Goal: Transaction & Acquisition: Purchase product/service

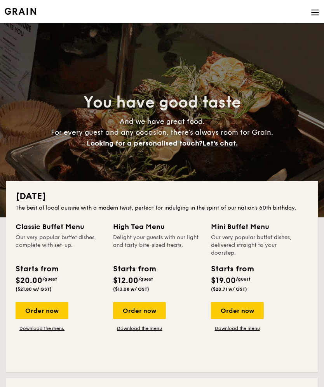
click at [307, 8] on li at bounding box center [162, 11] width 315 height 23
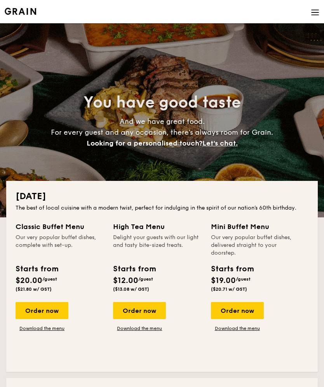
click at [318, 10] on img at bounding box center [315, 12] width 9 height 9
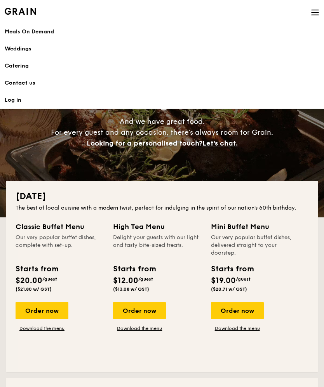
click at [15, 69] on h1 "Catering" at bounding box center [162, 66] width 315 height 8
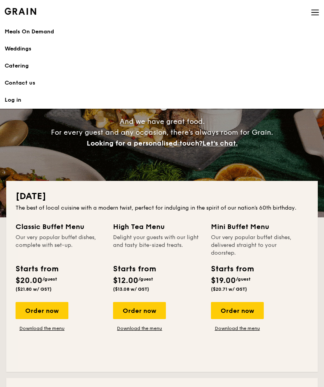
click at [13, 34] on div "Meals On Demand" at bounding box center [162, 32] width 315 height 8
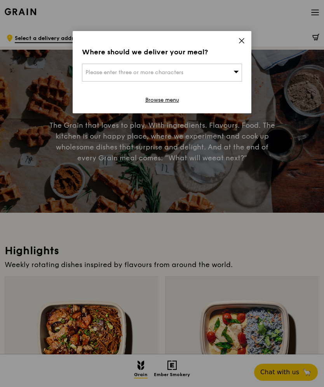
click at [237, 52] on div "Where should we deliver your meal?" at bounding box center [162, 52] width 160 height 11
click at [235, 43] on div "Where should we deliver your meal? Please enter three or more characters Browse…" at bounding box center [162, 72] width 179 height 82
click at [238, 38] on icon at bounding box center [241, 40] width 7 height 7
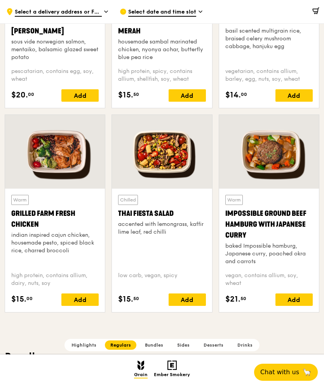
scroll to position [752, 0]
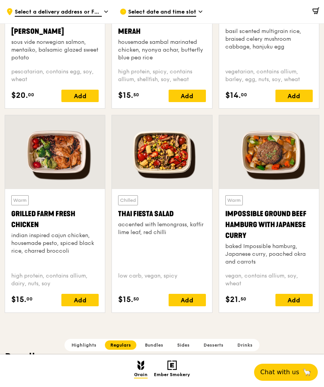
click at [27, 223] on div "Grilled Farm Fresh Chicken" at bounding box center [54, 220] width 87 height 22
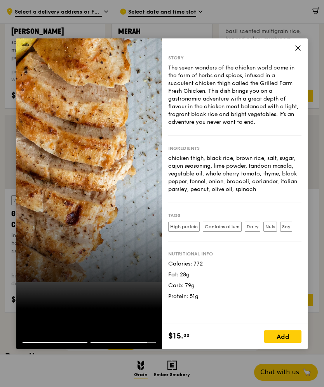
click at [295, 52] on icon at bounding box center [297, 48] width 7 height 7
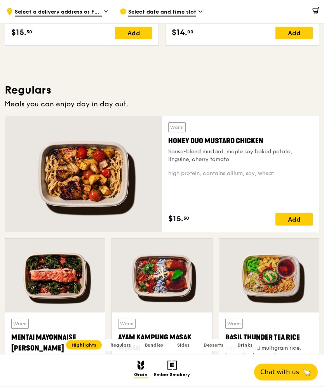
scroll to position [428, 0]
